Goal: Task Accomplishment & Management: Manage account settings

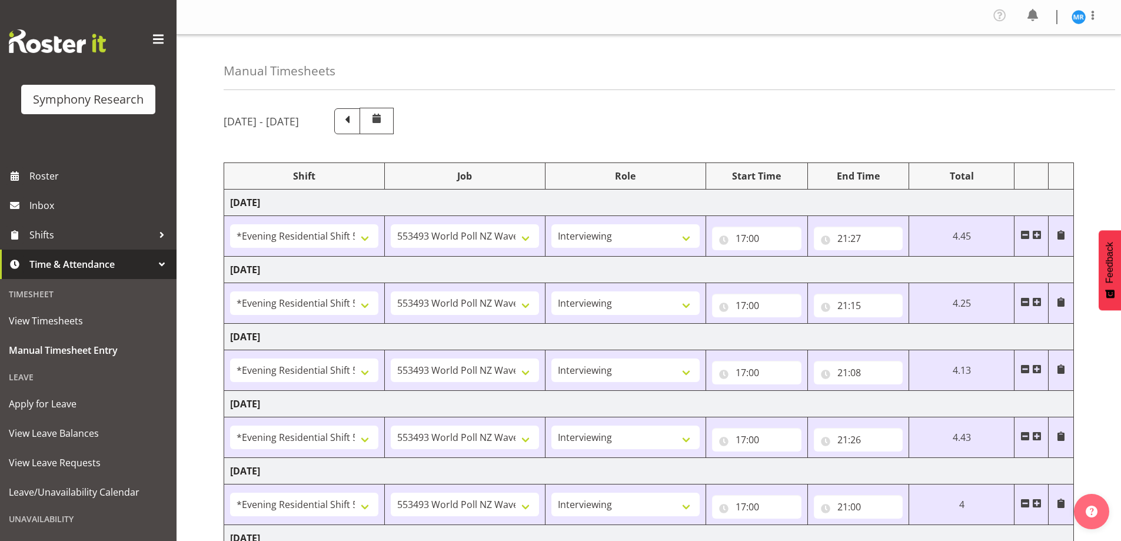
select select "48116"
select select "10527"
select select "47"
select select "48116"
select select "10527"
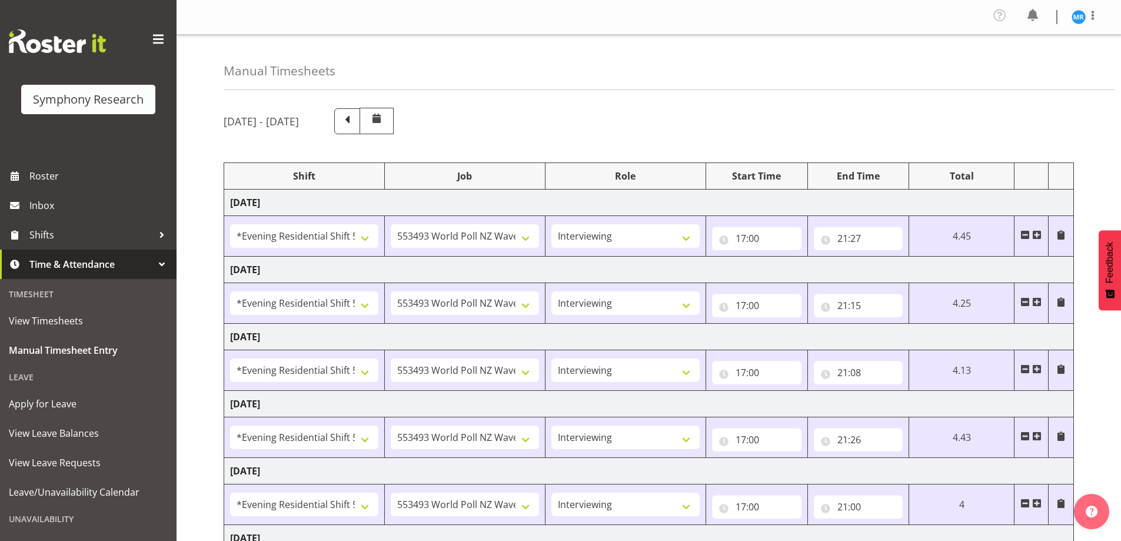
select select "47"
select select "48116"
select select "10527"
select select "47"
select select "48116"
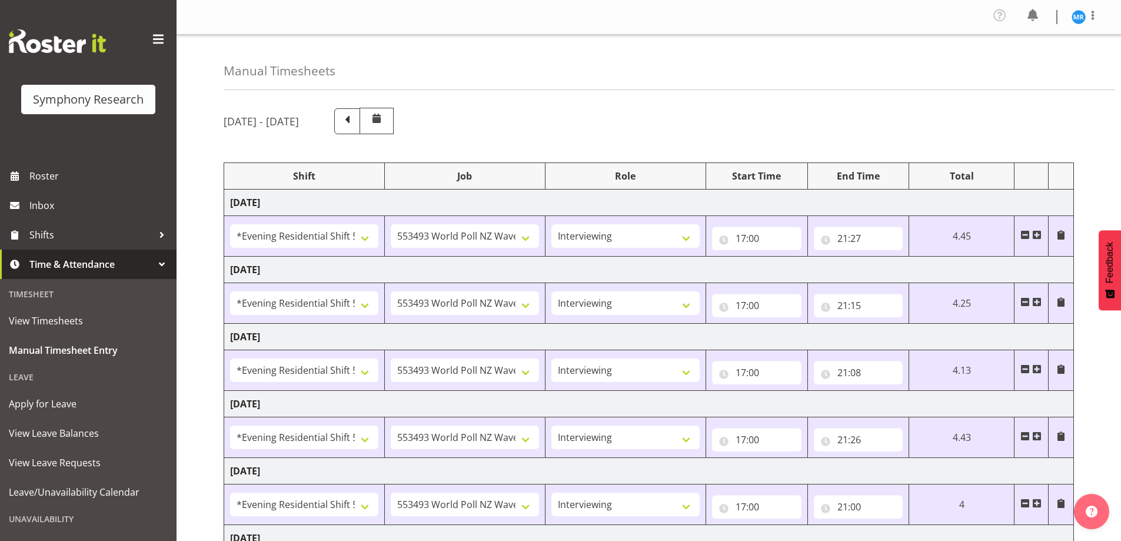
select select "10527"
select select "47"
select select "48116"
select select "10527"
select select "47"
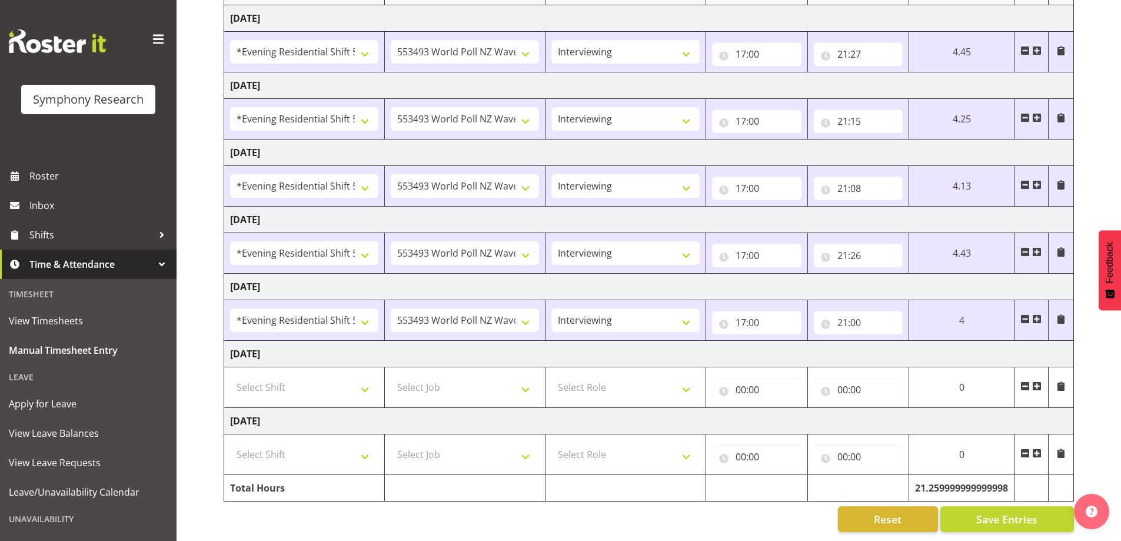
scroll to position [193, 0]
click at [1114, 441] on div "[DATE] - [DATE] Shift Job Role Start Time End Time Total [DATE] !!Weekend Resid…" at bounding box center [673, 228] width 898 height 626
click at [857, 314] on input "21:00" at bounding box center [858, 323] width 89 height 24
click at [894, 341] on select "00 01 02 03 04 05 06 07 08 09 10 11 12 13 14 15 16 17 18 19 20 21 22 23" at bounding box center [894, 353] width 26 height 24
select select "20"
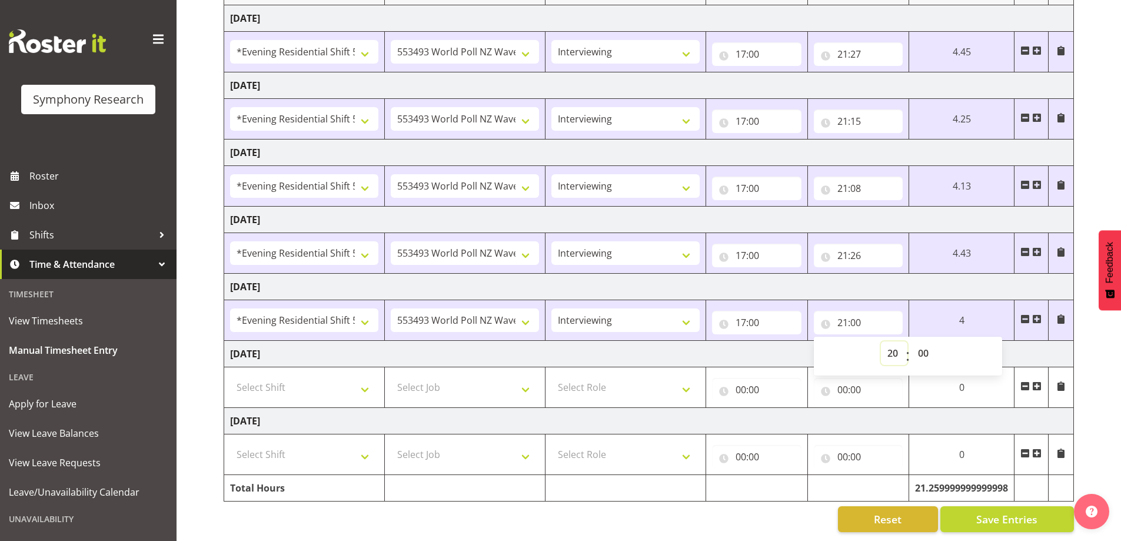
click at [881, 341] on select "00 01 02 03 04 05 06 07 08 09 10 11 12 13 14 15 16 17 18 19 20 21 22 23" at bounding box center [894, 353] width 26 height 24
type input "20:00"
click at [868, 312] on input "20:00" at bounding box center [858, 323] width 89 height 24
click at [860, 313] on input "20:00" at bounding box center [858, 323] width 89 height 24
click at [929, 341] on select "00 01 02 03 04 05 06 07 08 09 10 11 12 13 14 15 16 17 18 19 20 21 22 23 24 25 2…" at bounding box center [925, 353] width 26 height 24
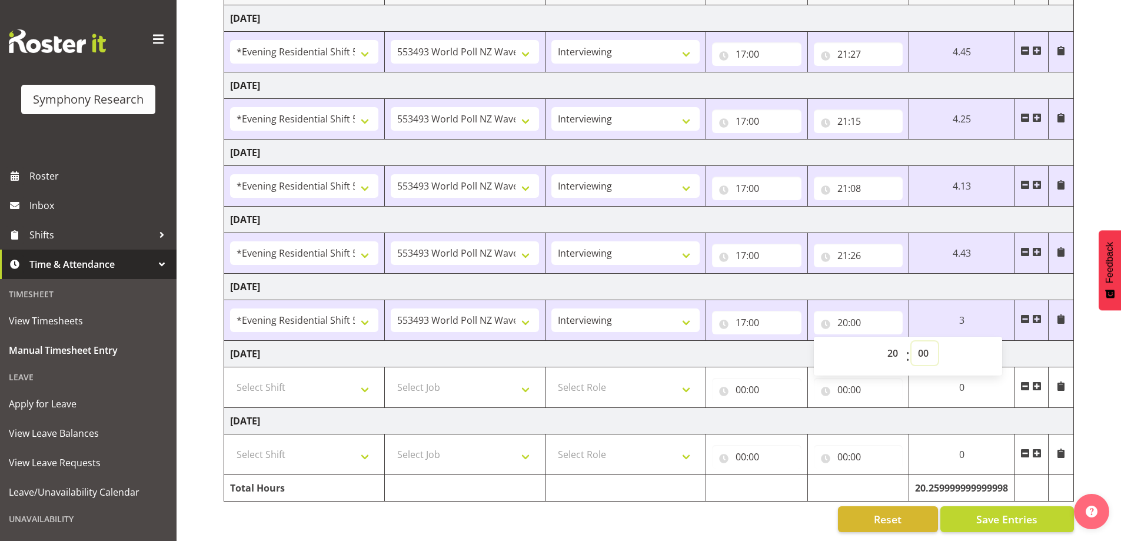
select select "58"
click at [912, 341] on select "00 01 02 03 04 05 06 07 08 09 10 11 12 13 14 15 16 17 18 19 20 21 22 23 24 25 2…" at bounding box center [925, 353] width 26 height 24
type input "20:58"
click at [1094, 348] on div "[DATE] - [DATE] Shift Job Role Start Time End Time Total [DATE] !!Weekend Resid…" at bounding box center [673, 228] width 898 height 626
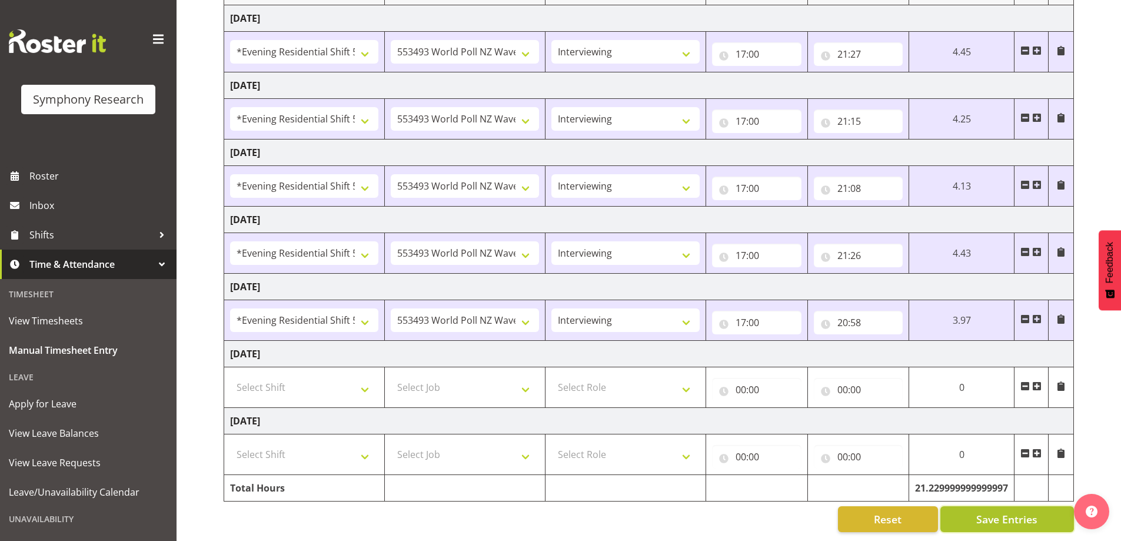
click at [1003, 512] on span "Save Entries" at bounding box center [1007, 519] width 61 height 15
click at [984, 513] on span "Save Entries" at bounding box center [1007, 519] width 61 height 15
